Goal: Information Seeking & Learning: Learn about a topic

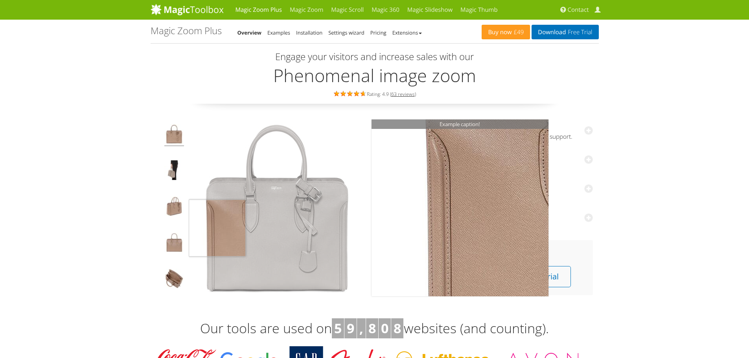
click at [212, 228] on img at bounding box center [277, 208] width 177 height 177
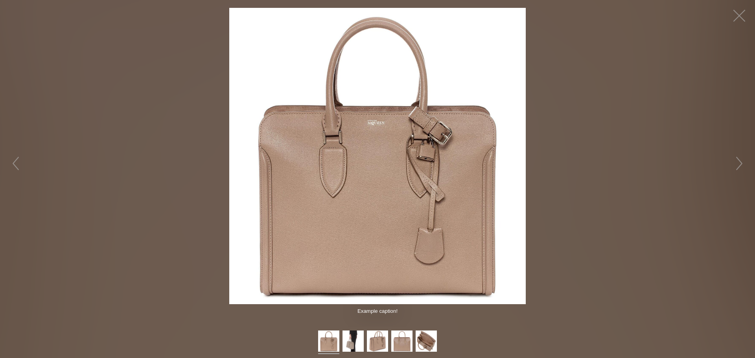
click at [379, 164] on img at bounding box center [377, 156] width 297 height 297
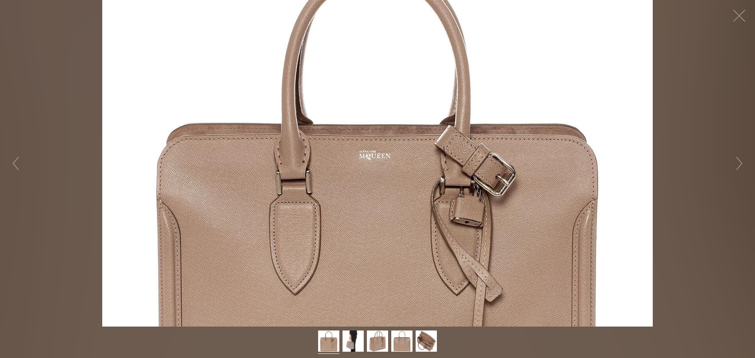
click at [367, 153] on figure "Click to expand" at bounding box center [377, 163] width 755 height 327
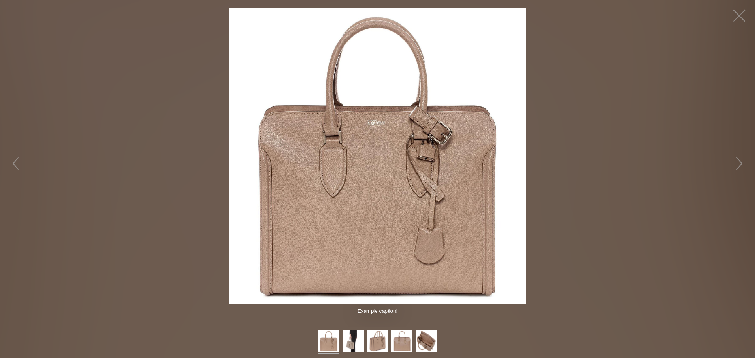
click at [610, 230] on figure "Click to expand" at bounding box center [377, 156] width 755 height 297
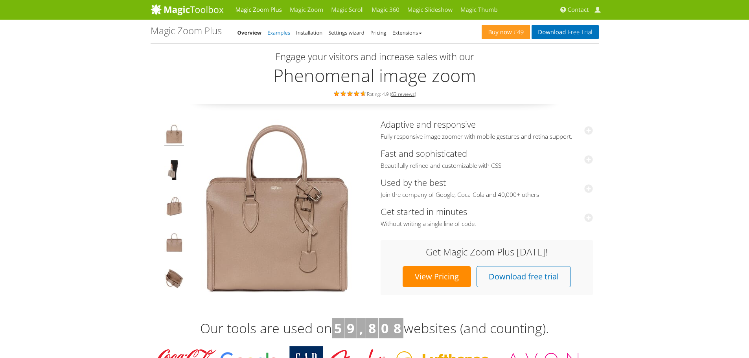
click at [283, 30] on link "Examples" at bounding box center [279, 32] width 23 height 7
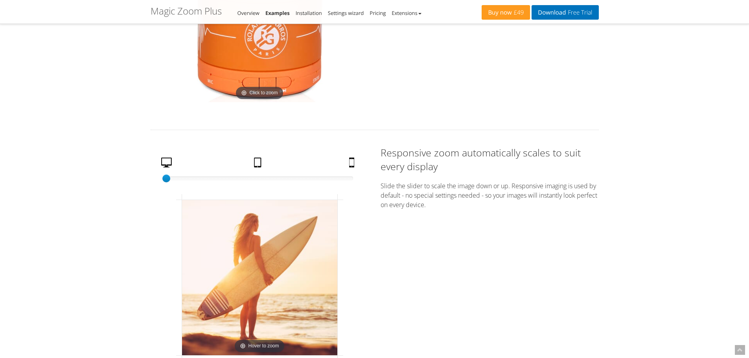
scroll to position [1141, 0]
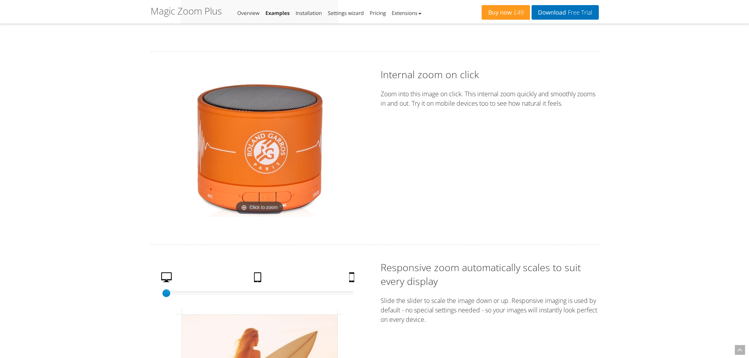
click at [262, 180] on img at bounding box center [260, 148] width 138 height 138
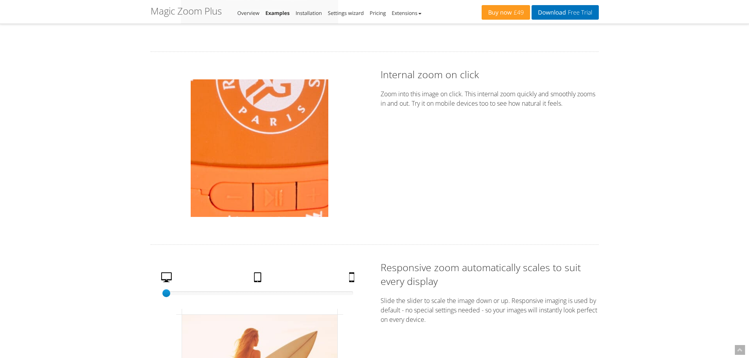
click at [264, 170] on img at bounding box center [260, 148] width 138 height 138
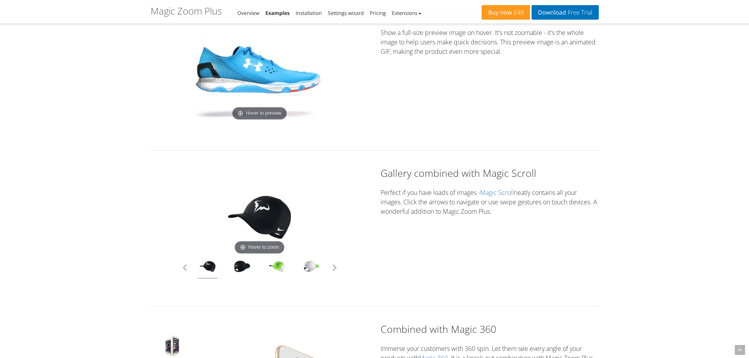
scroll to position [1967, 0]
